Goal: Transaction & Acquisition: Purchase product/service

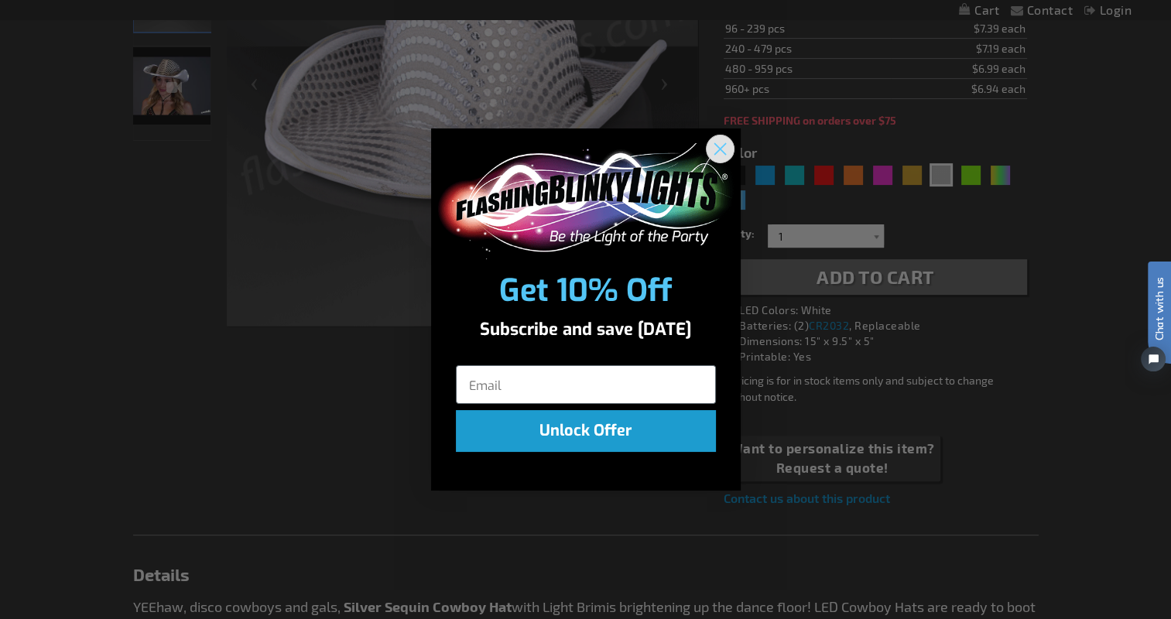
click at [725, 143] on icon "Close dialog" at bounding box center [720, 148] width 11 height 11
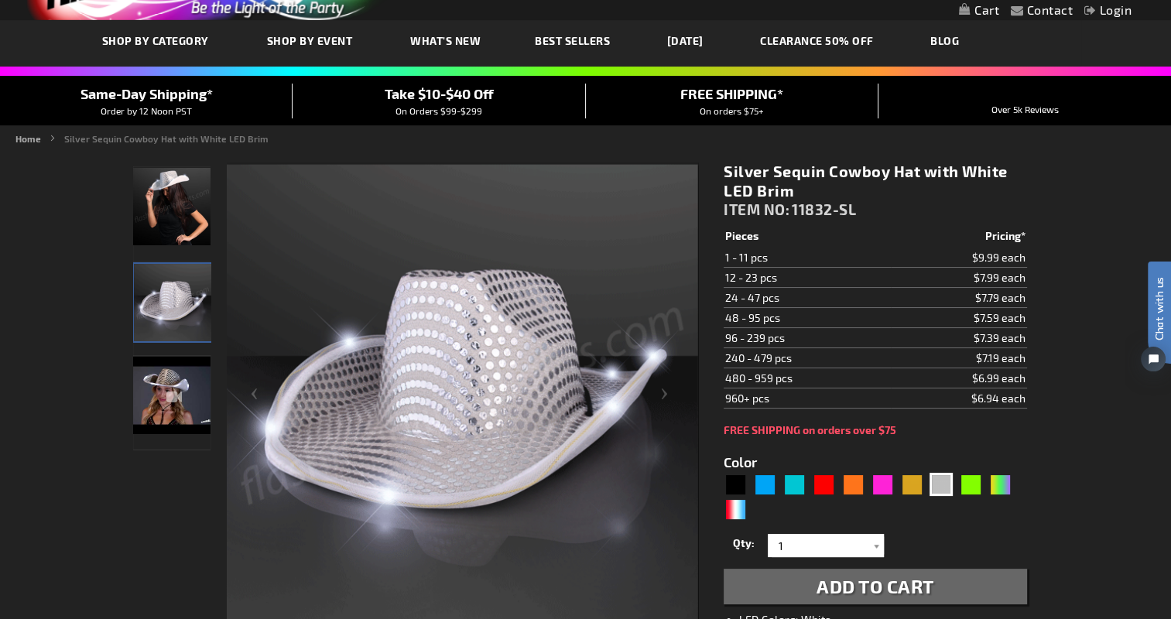
scroll to position [155, 0]
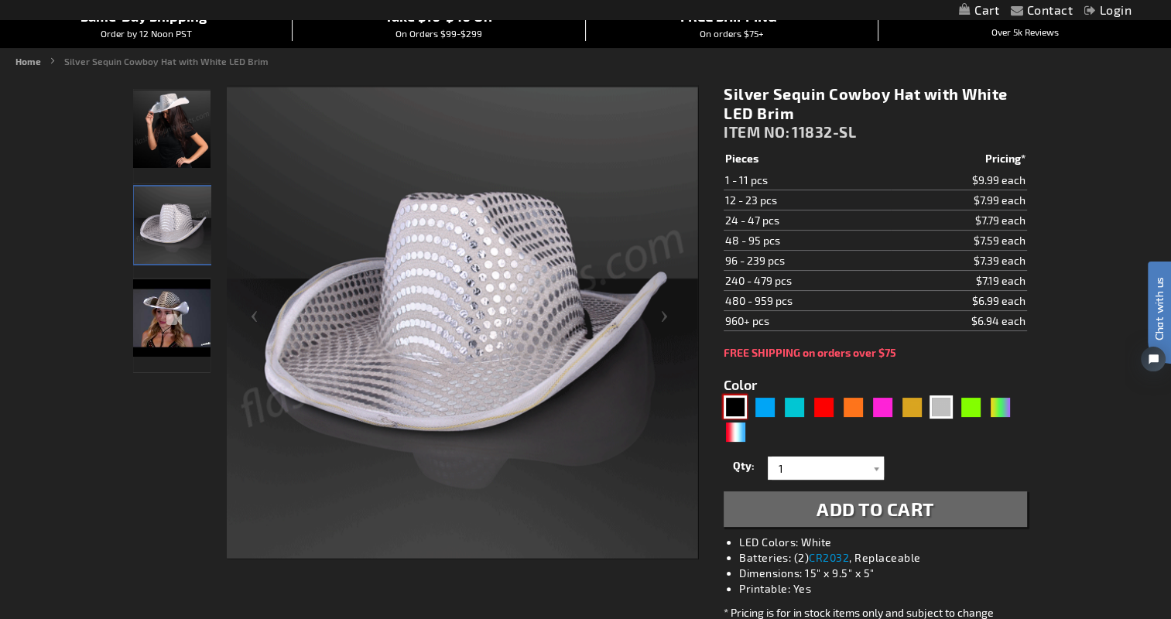
click at [733, 403] on div "Black" at bounding box center [735, 407] width 23 height 23
type input "5631"
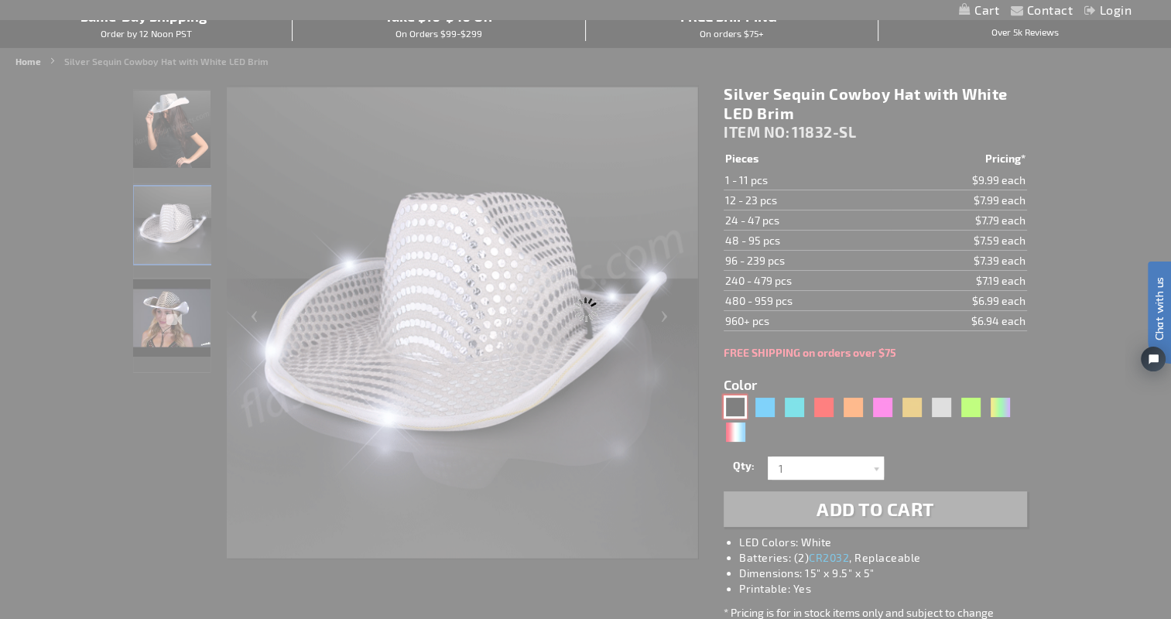
type input "11832-BK"
type input "Customize - Black Sequin Cowboy Hat White LED Light Up Brim - ITEM NO: 11832-BK"
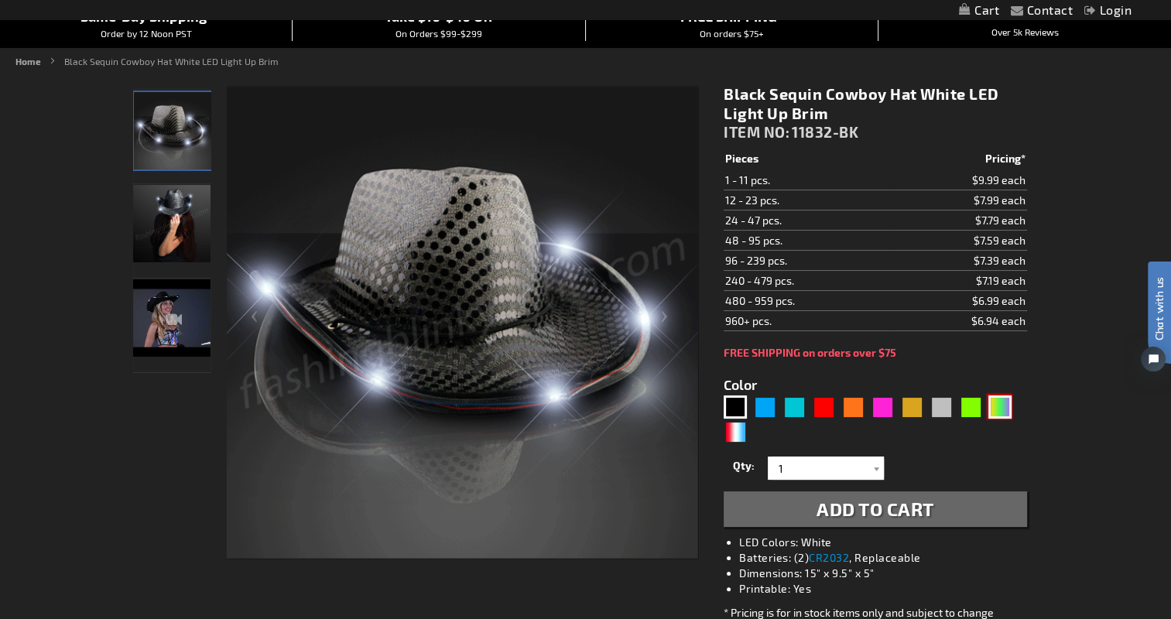
click at [993, 409] on div "PGG" at bounding box center [1000, 407] width 23 height 23
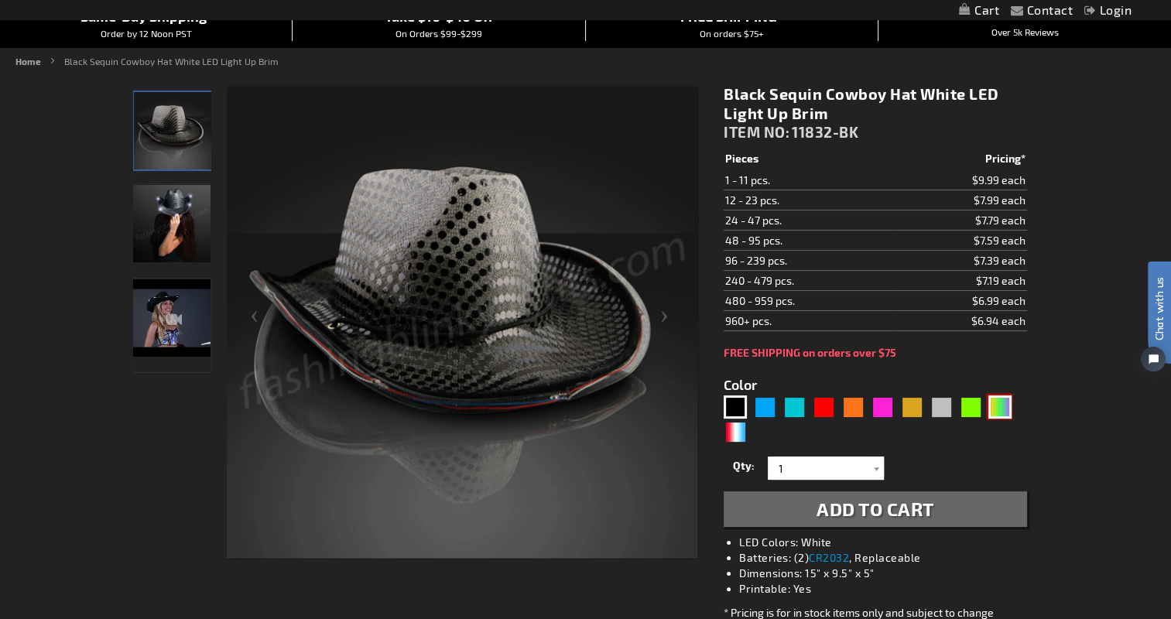
type input "5638"
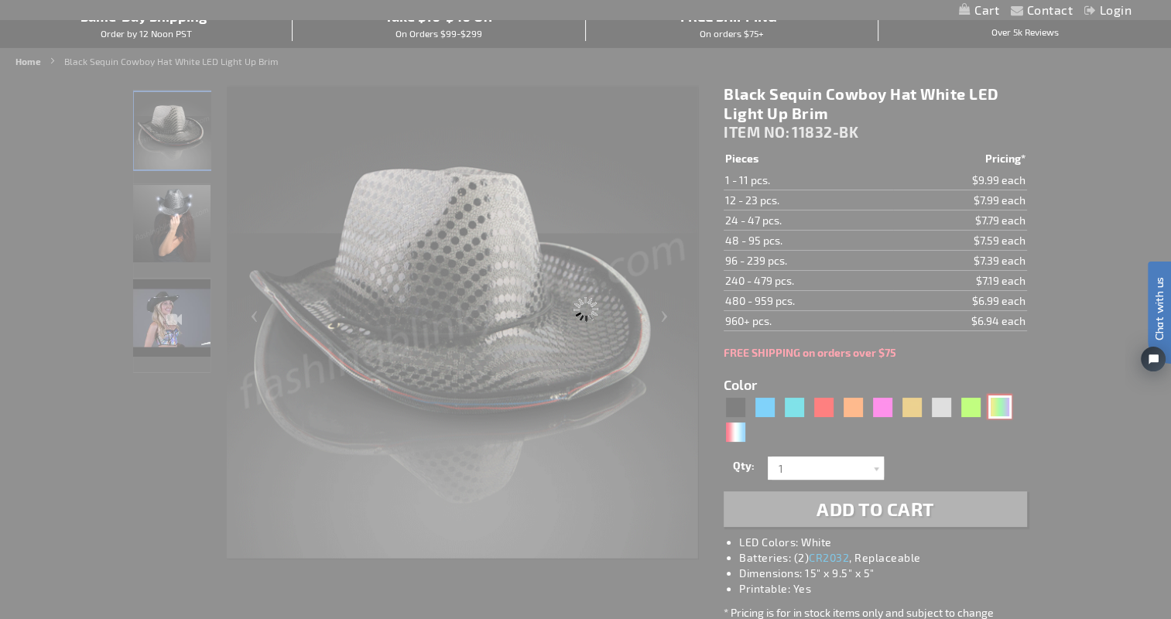
type input "11832-PGG"
type input "Customize - Light Up [DATE] Cowboy Hat - ITEM NO: 11832-PGG"
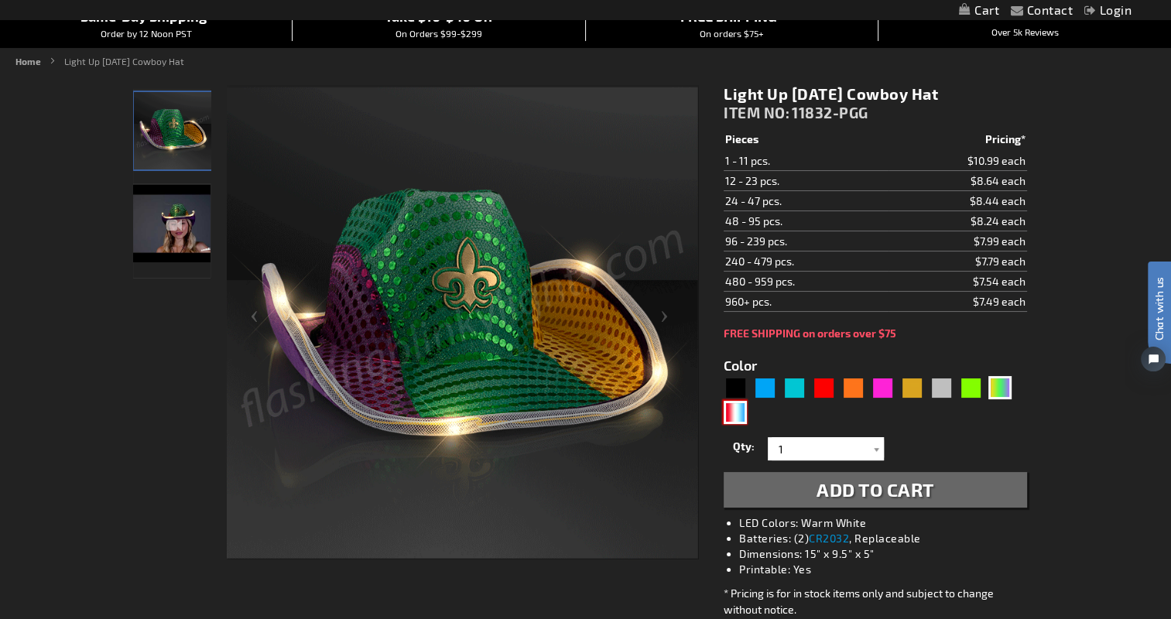
click at [734, 412] on div "RWB" at bounding box center [735, 412] width 23 height 23
type input "5643"
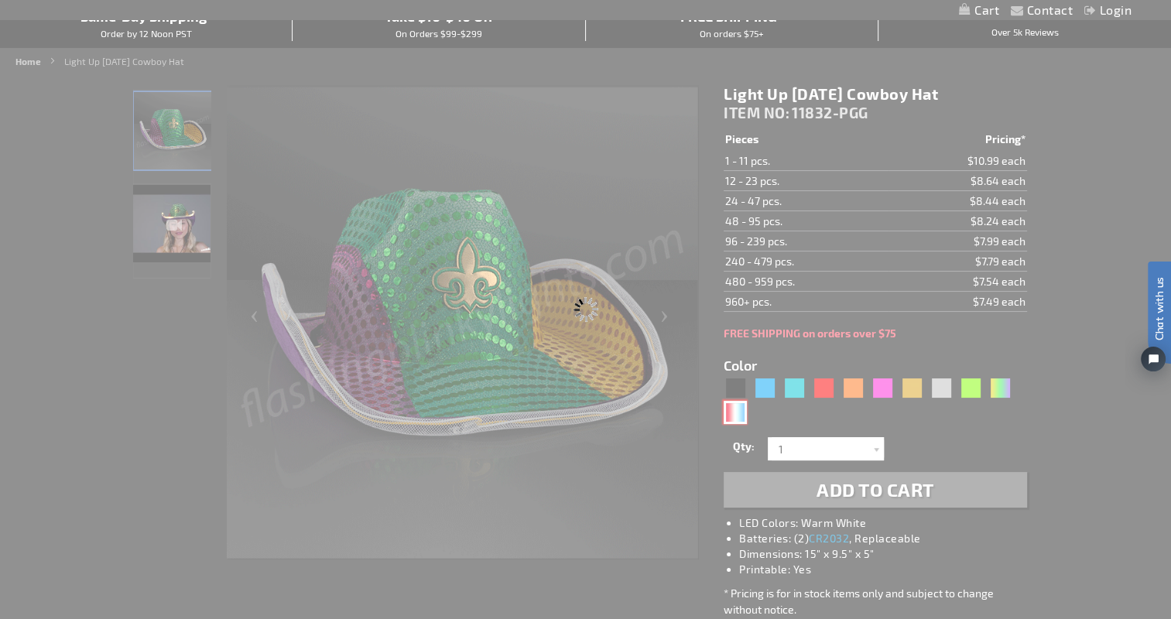
type input "11832-RWB"
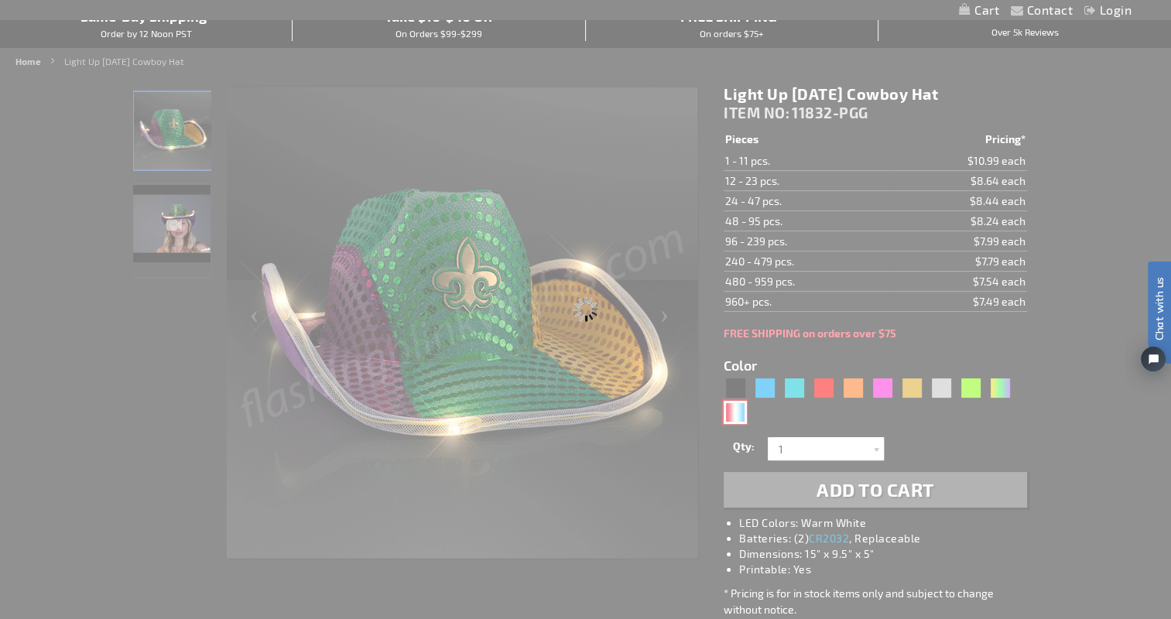
type input "Customize - Red White &amp; Blue Cowboy Hat, White Light Up Brim - ITEM NO: 118…"
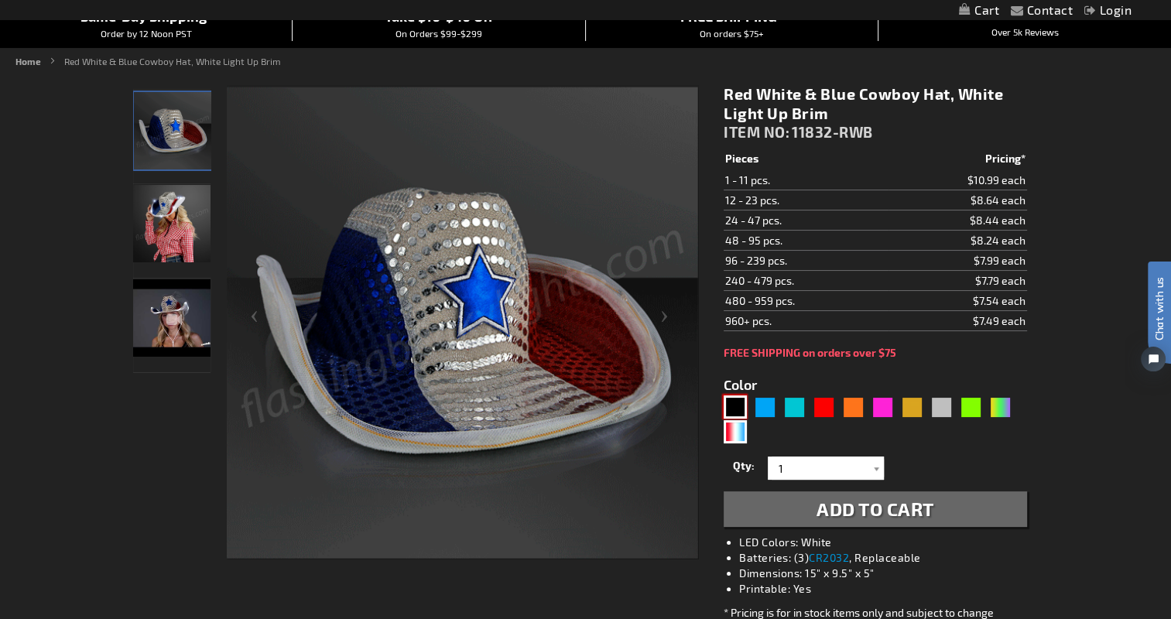
click at [733, 406] on div "Black" at bounding box center [735, 407] width 23 height 23
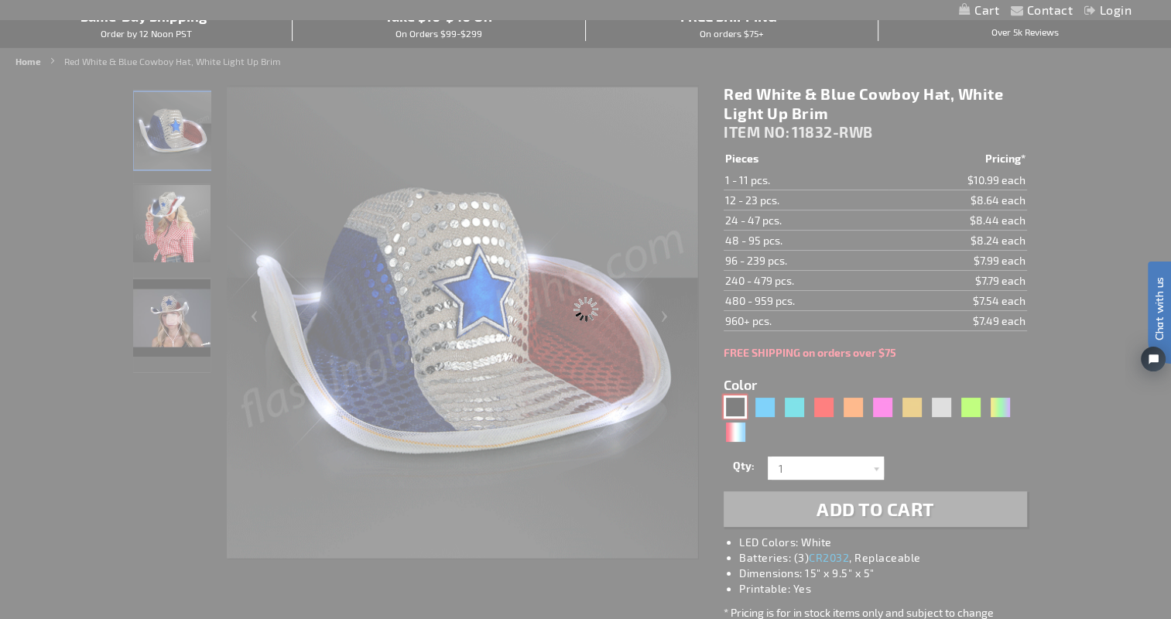
type input "5631"
type input "11832-BK"
type input "Customize - Black Sequin Cowboy Hat White LED Light Up Brim - ITEM NO: 11832-BK"
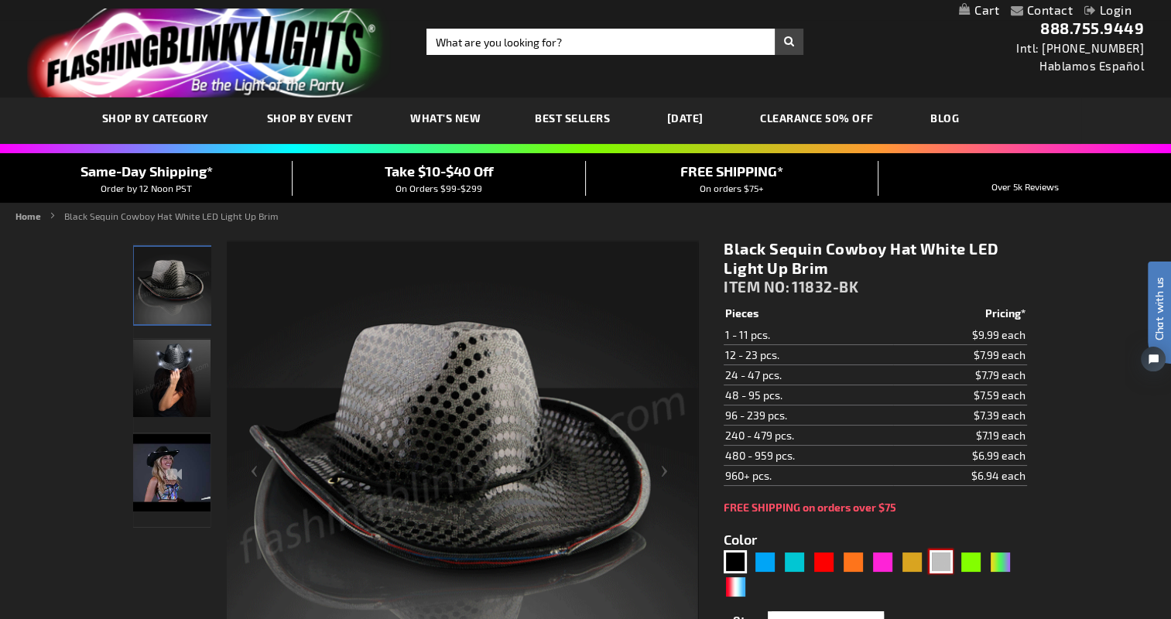
click at [937, 554] on div "Silver" at bounding box center [941, 561] width 23 height 23
type input "5644"
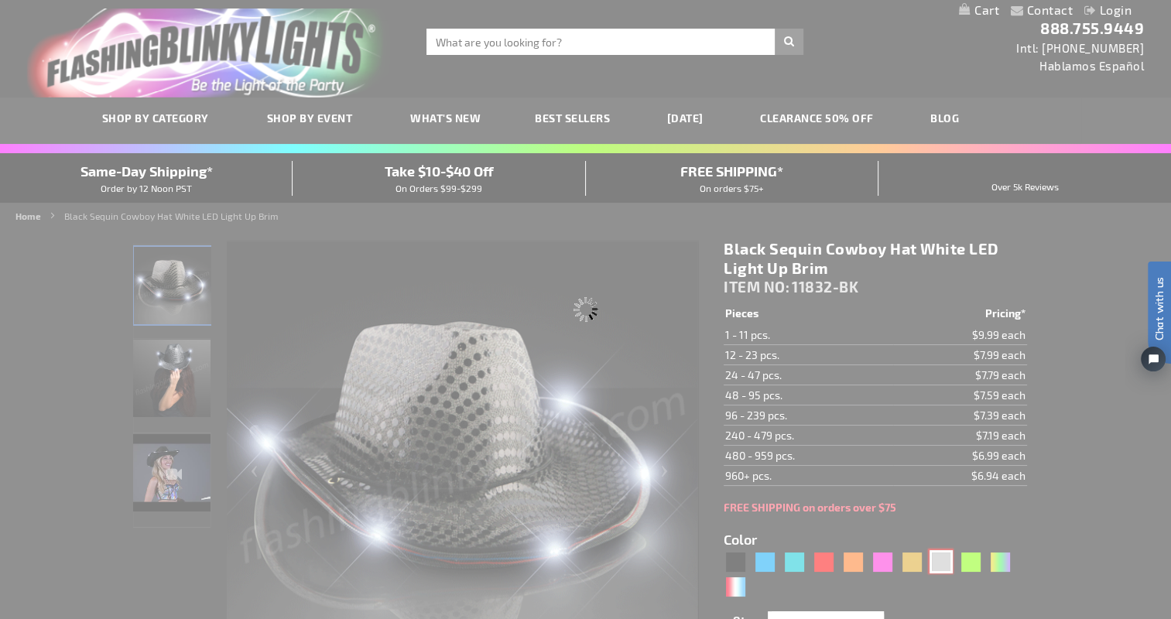
type input "11832-SL"
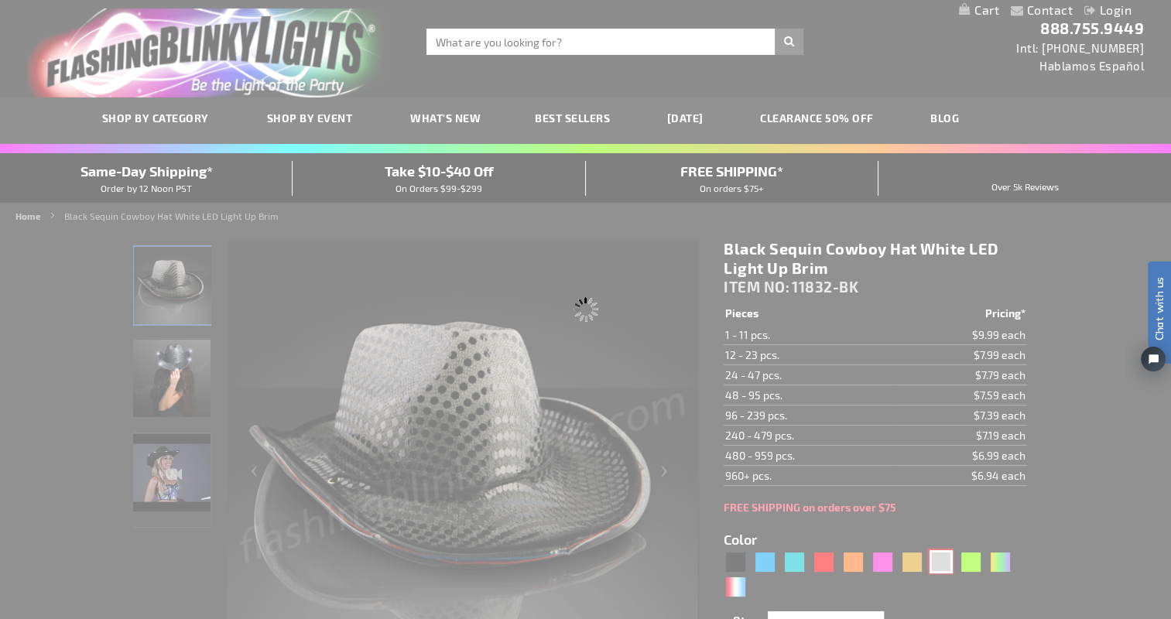
type input "Customize - Silver Sequin Cowboy Hat with White LED Brim - ITEM NO: 11832-SL"
